Goal: Information Seeking & Learning: Learn about a topic

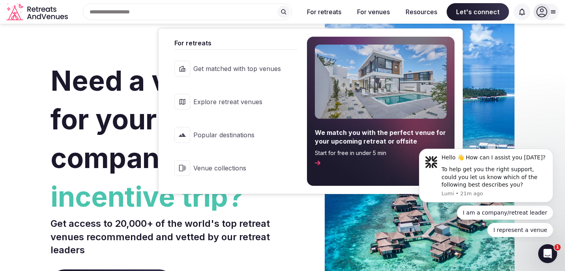
click at [222, 133] on span "Popular destinations" at bounding box center [237, 135] width 88 height 9
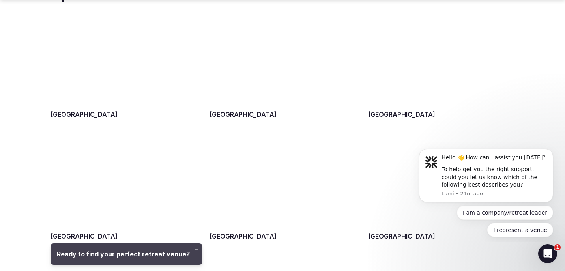
scroll to position [344, 0]
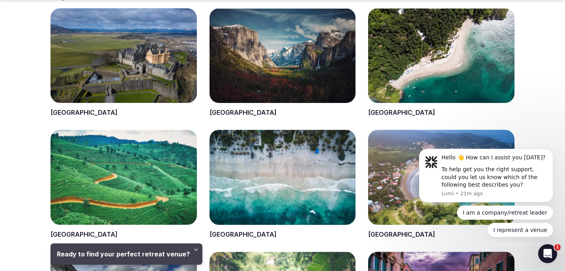
click at [112, 73] on span at bounding box center [123, 62] width 146 height 109
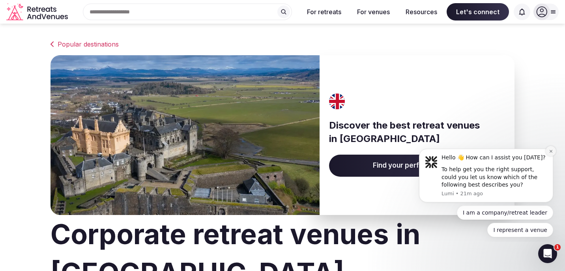
click at [551, 153] on icon "Dismiss notification" at bounding box center [550, 151] width 4 height 4
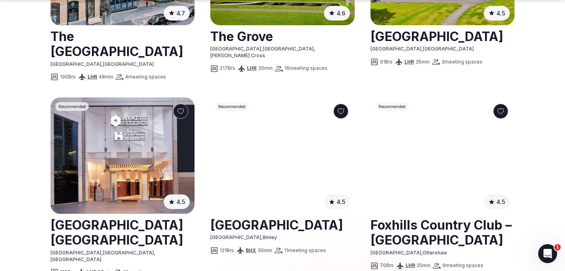
scroll to position [543, 0]
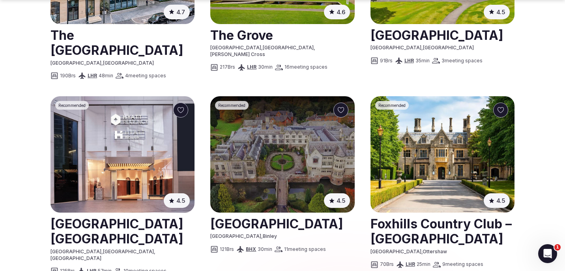
click at [149, 213] on link at bounding box center [122, 230] width 144 height 35
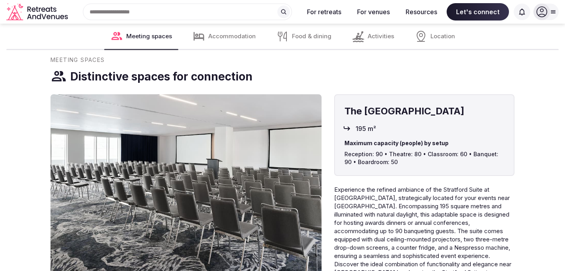
scroll to position [860, 0]
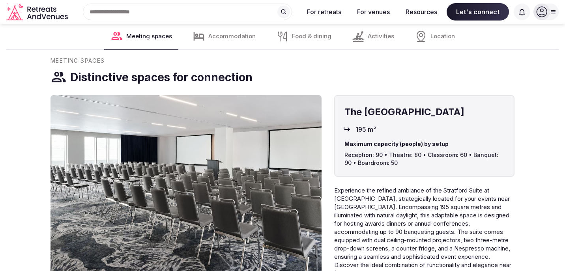
click at [223, 37] on span "Accommodation" at bounding box center [231, 36] width 47 height 8
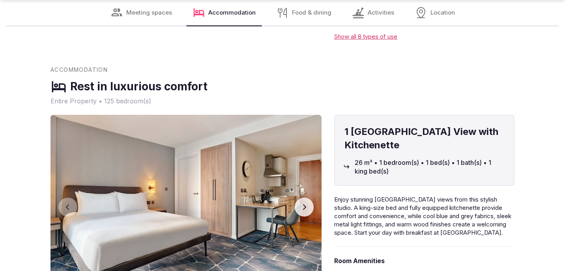
scroll to position [1268, 0]
